Goal: Check status: Check status

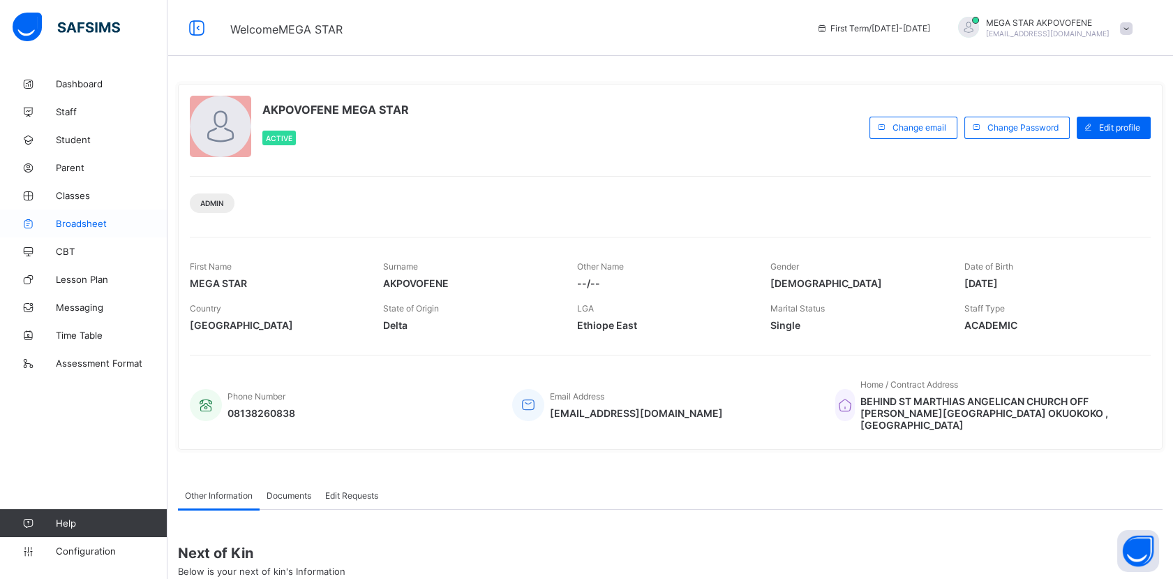
click at [77, 225] on span "Broadsheet" at bounding box center [112, 223] width 112 height 11
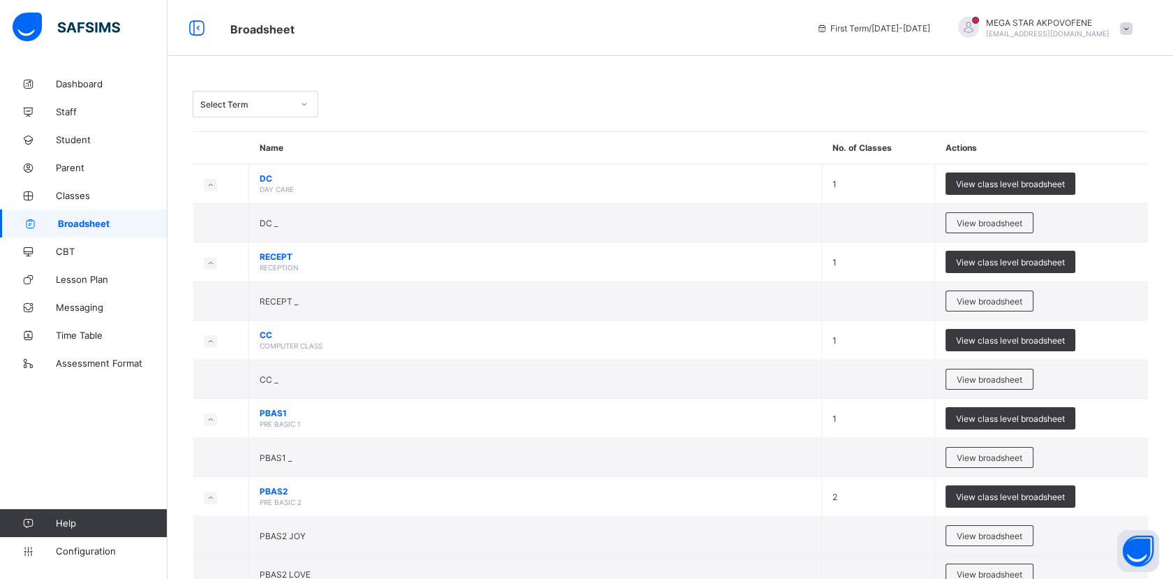
click at [286, 108] on div "Select Term" at bounding box center [246, 104] width 92 height 10
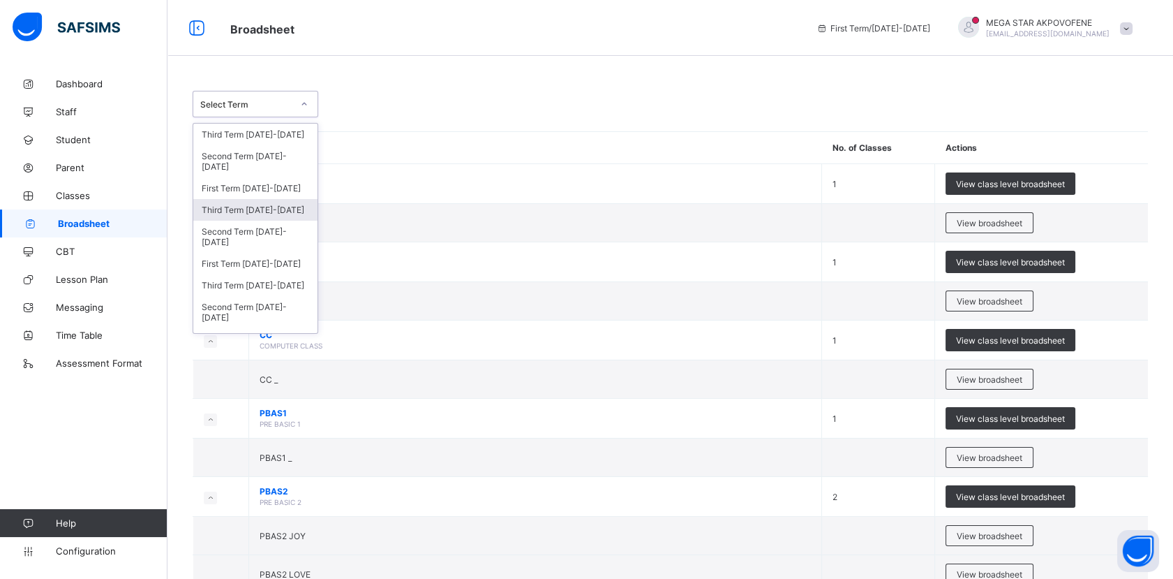
click at [265, 205] on div "Third Term 2024-2025" at bounding box center [255, 210] width 124 height 22
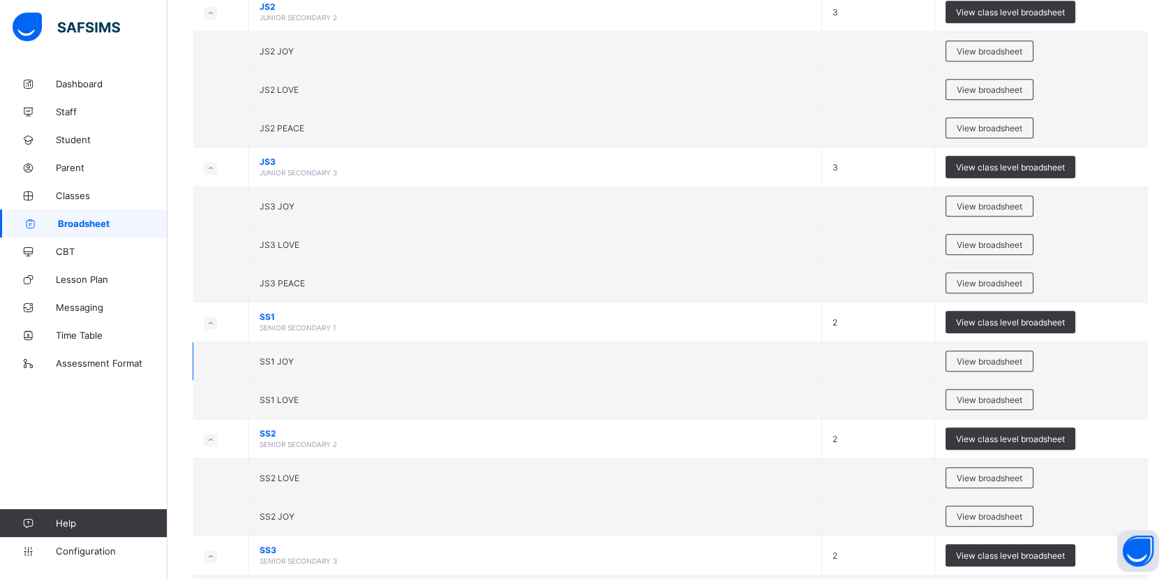
scroll to position [1396, 0]
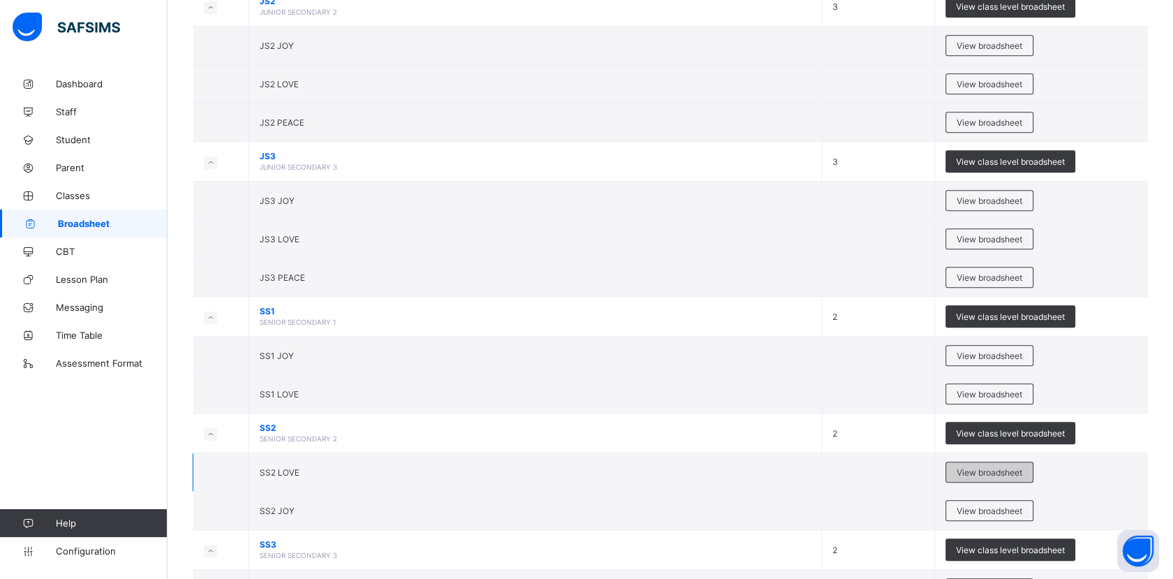
click at [979, 468] on span "View broadsheet" at bounding box center [990, 472] width 66 height 10
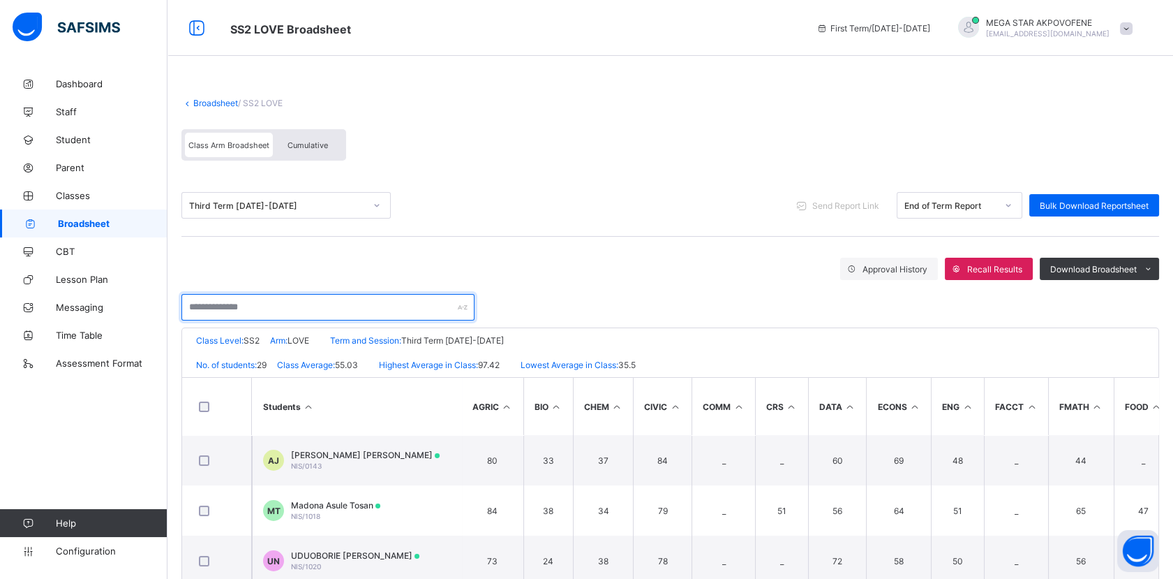
click at [288, 310] on input "text" at bounding box center [328, 307] width 293 height 27
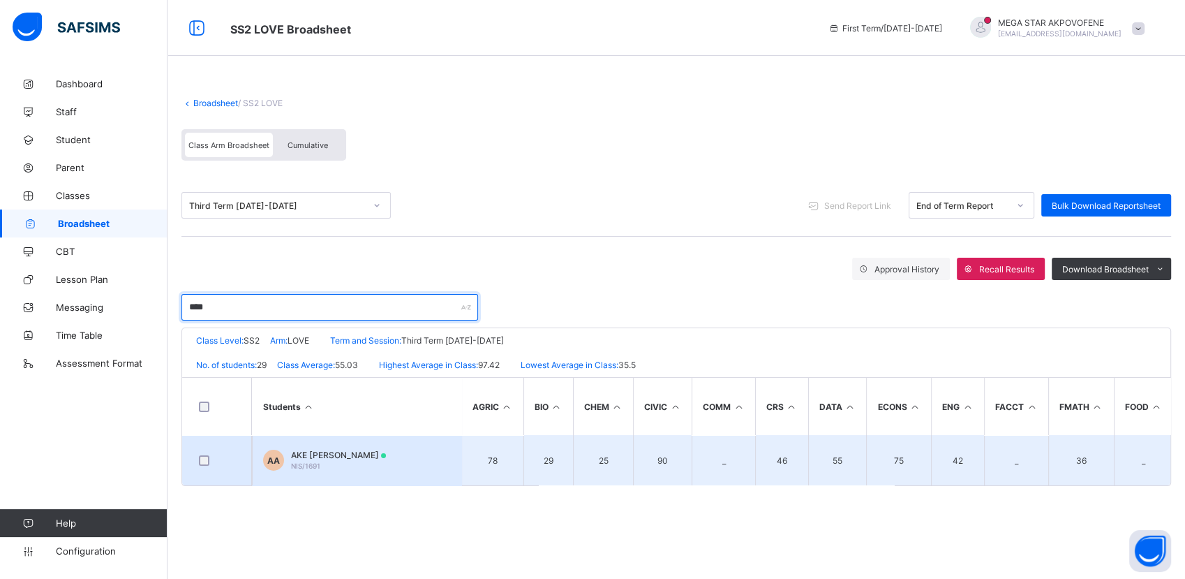
type input "****"
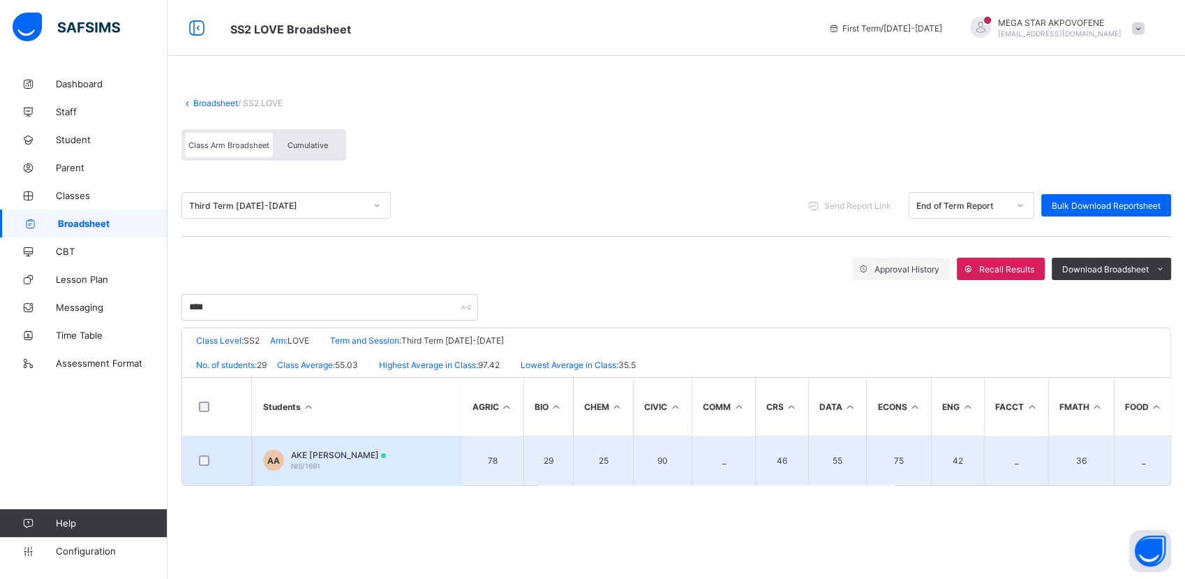
click at [306, 458] on div "AKE EMMANUELSON AKPUVIE NIS/1691" at bounding box center [338, 460] width 95 height 21
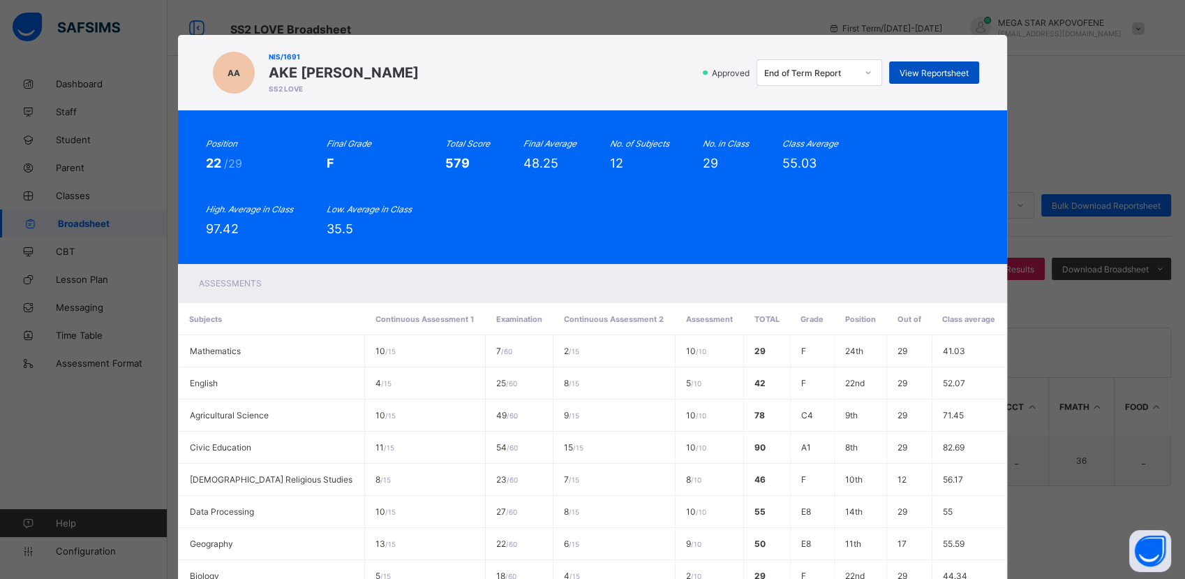
click at [935, 77] on div "View Reportsheet" at bounding box center [934, 72] width 90 height 22
